Goal: Task Accomplishment & Management: Manage account settings

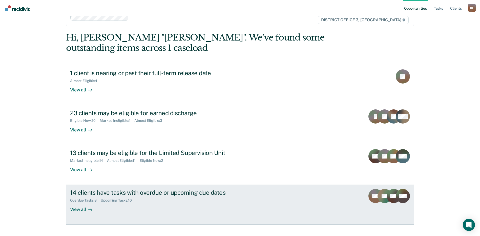
scroll to position [25, 0]
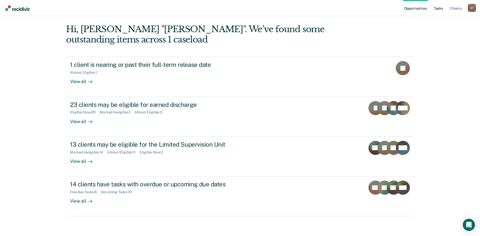
click at [439, 9] on link "Tasks" at bounding box center [438, 8] width 11 height 16
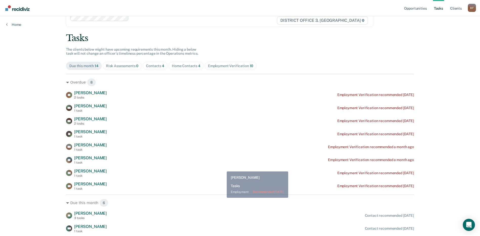
scroll to position [25, 0]
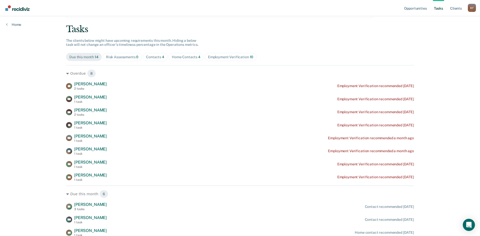
click at [154, 57] on div "Contacts 4" at bounding box center [155, 57] width 18 height 4
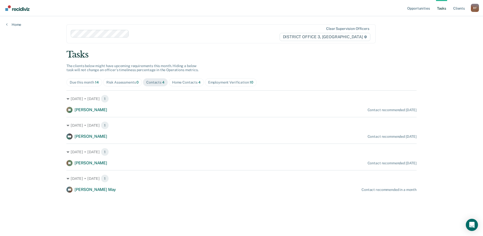
click at [180, 81] on div "Home Contacts 4" at bounding box center [186, 82] width 29 height 4
